Goal: Task Accomplishment & Management: Manage account settings

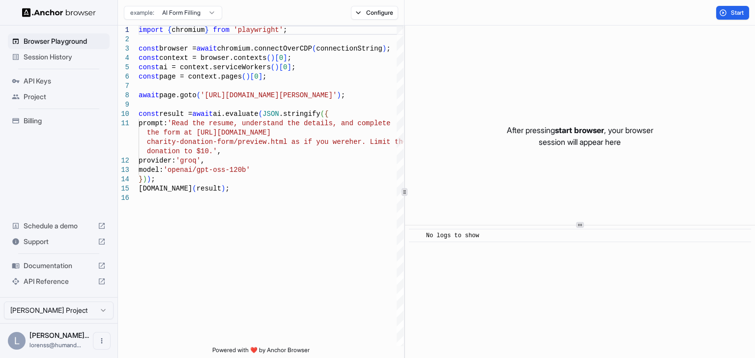
click at [51, 57] on span "Session History" at bounding box center [65, 57] width 82 height 10
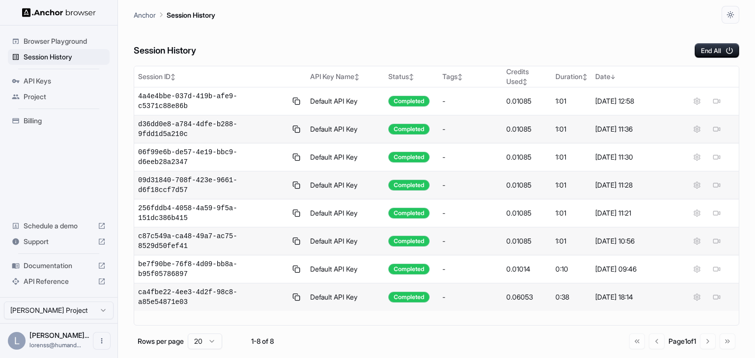
click at [439, 268] on div "Session ID ↕ API Key Name ↕ Status ↕ Tags ↕ Credits Used ↕ Duration ↕ Date ↓ 4a…" at bounding box center [436, 196] width 605 height 260
click at [105, 340] on button "Open menu" at bounding box center [102, 341] width 18 height 18
click at [71, 315] on div at bounding box center [377, 179] width 755 height 358
click at [94, 312] on html "Browser Playground Session History API Keys Project Billing Schedule a demo Sup…" at bounding box center [377, 179] width 755 height 358
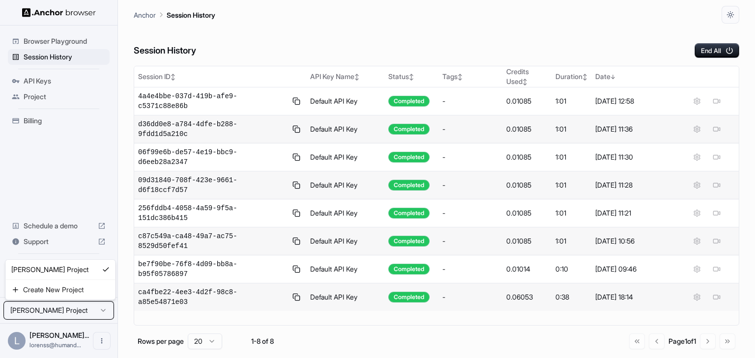
click at [69, 337] on html "Browser Playground Session History API Keys Project Billing Schedule a demo Sup…" at bounding box center [377, 179] width 755 height 358
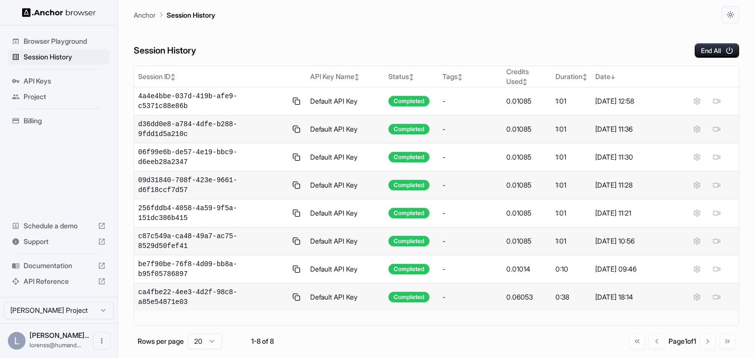
click at [111, 349] on div "L Lorenss Marti... lorenss@humand..." at bounding box center [58, 340] width 117 height 35
click at [99, 340] on icon "Open menu" at bounding box center [102, 341] width 8 height 8
click at [203, 292] on div at bounding box center [377, 179] width 755 height 358
click at [104, 339] on button "Open menu" at bounding box center [102, 341] width 18 height 18
click at [93, 334] on ul "Logout" at bounding box center [71, 341] width 73 height 22
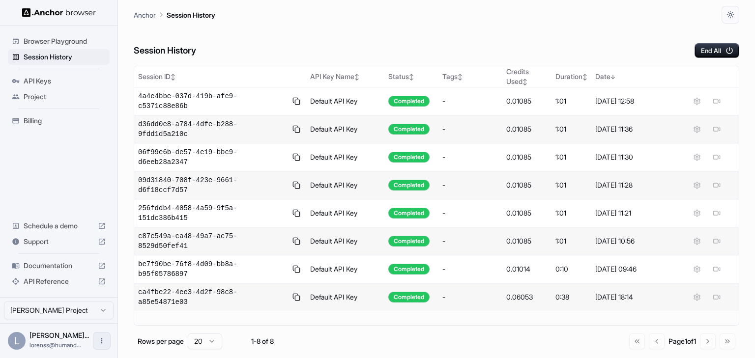
click at [94, 340] on button "Open menu" at bounding box center [102, 341] width 18 height 18
click at [87, 339] on div at bounding box center [82, 341] width 39 height 10
